Goal: Task Accomplishment & Management: Complete application form

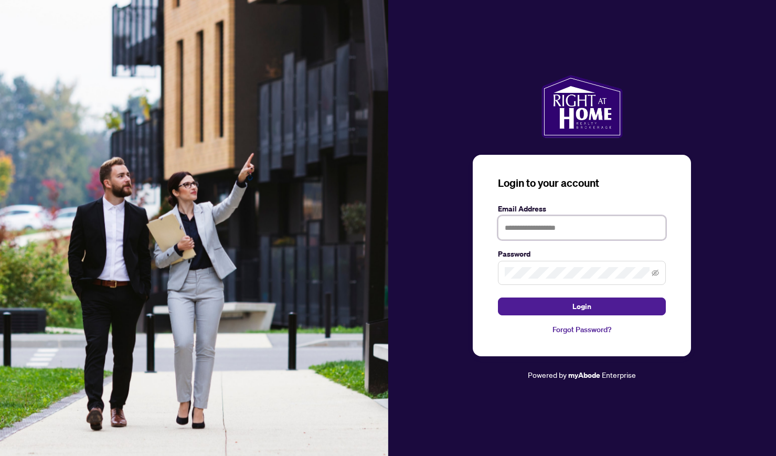
click at [520, 234] on input "text" at bounding box center [582, 228] width 168 height 24
type input "**********"
click at [587, 304] on span "Login" at bounding box center [582, 306] width 19 height 17
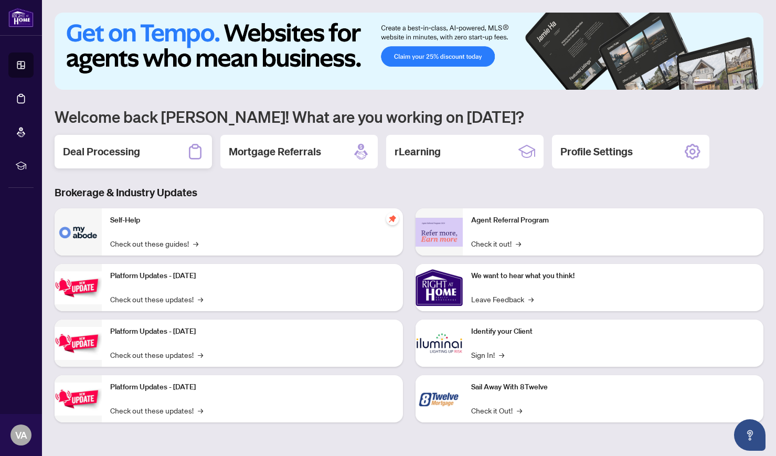
click at [113, 150] on h2 "Deal Processing" at bounding box center [101, 151] width 77 height 15
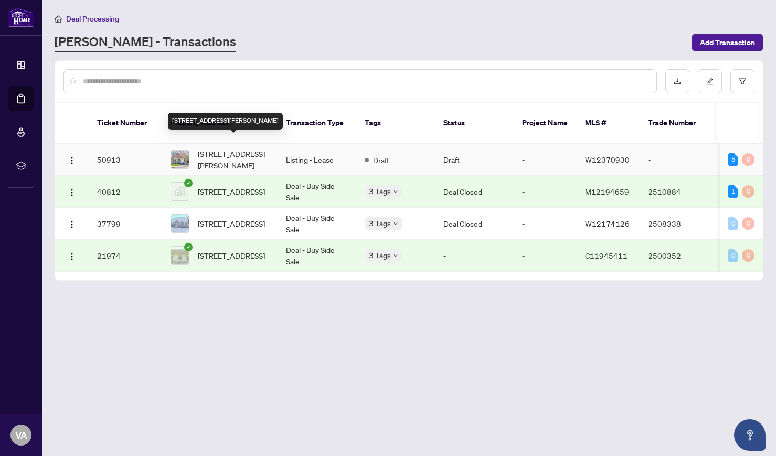
click at [244, 148] on span "[STREET_ADDRESS][PERSON_NAME]" at bounding box center [233, 159] width 71 height 23
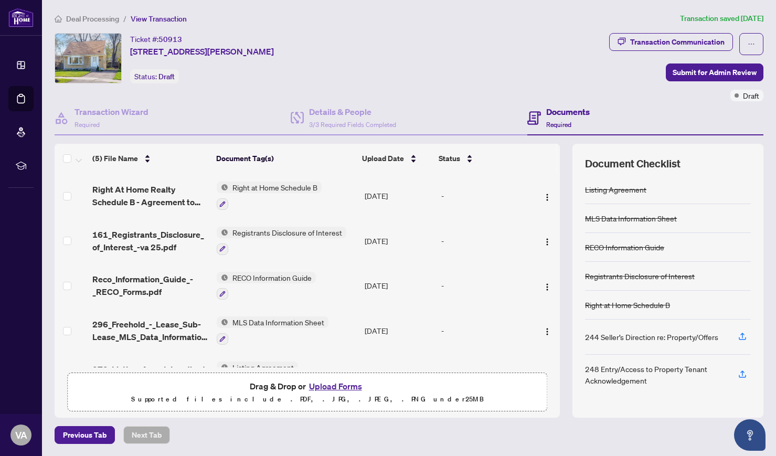
scroll to position [32, 0]
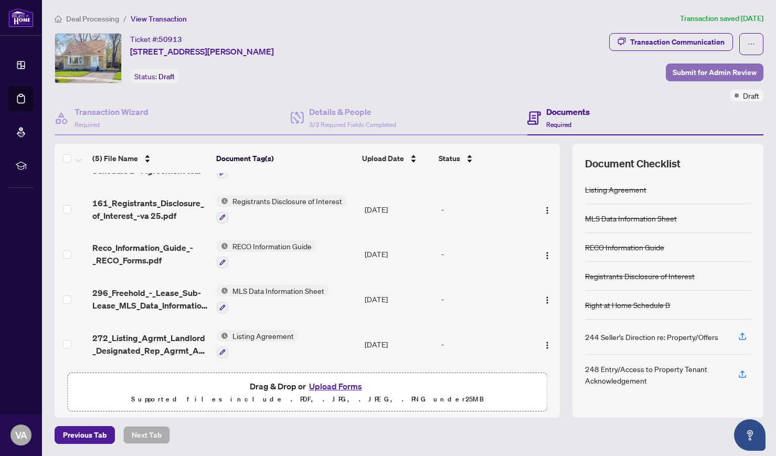
click at [703, 72] on span "Submit for Admin Review" at bounding box center [715, 72] width 84 height 17
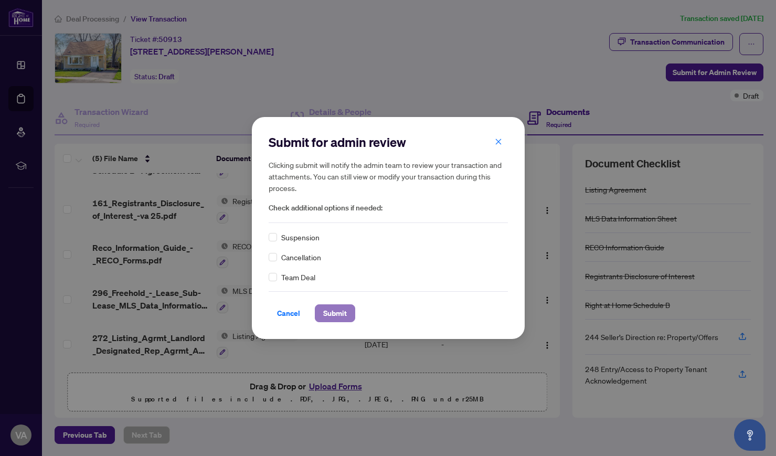
click at [329, 314] on span "Submit" at bounding box center [335, 313] width 24 height 17
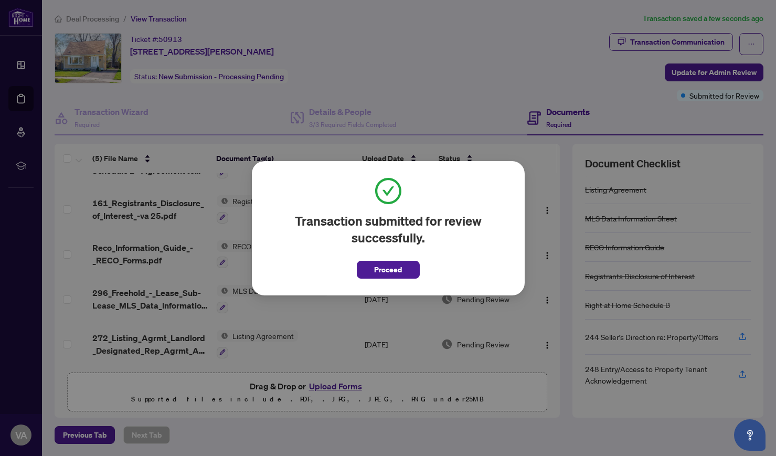
drag, startPoint x: 329, startPoint y: 314, endPoint x: 510, endPoint y: 261, distance: 188.2
click at [510, 261] on div "Transaction submitted for review successfully. Proceed Cancel OK" at bounding box center [388, 228] width 776 height 456
click at [391, 267] on span "Proceed" at bounding box center [388, 269] width 28 height 17
